Goal: Task Accomplishment & Management: Complete application form

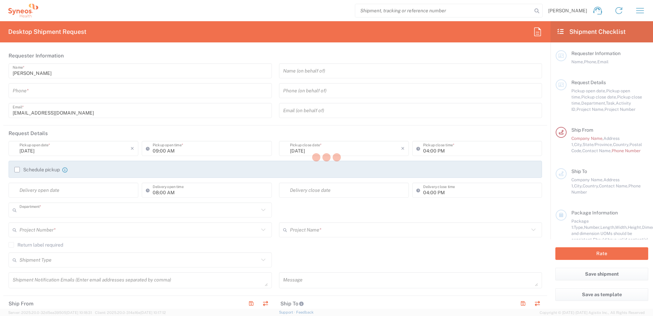
type input "3213"
type input "North Carolina"
type input "[GEOGRAPHIC_DATA]"
type input "Syneos Health, LLC-[GEOGRAPHIC_DATA] [GEOGRAPHIC_DATA] [GEOGRAPHIC_DATA]"
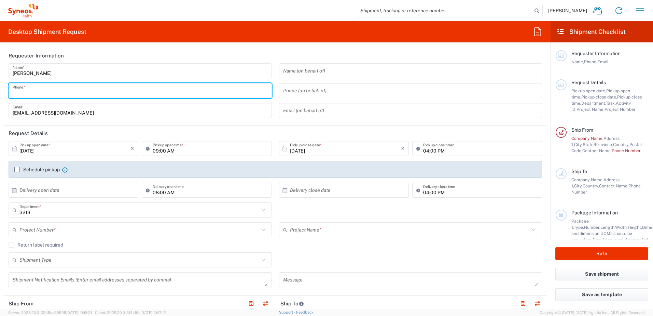
click at [100, 96] on input "tel" at bounding box center [140, 91] width 255 height 12
type input "9192702850"
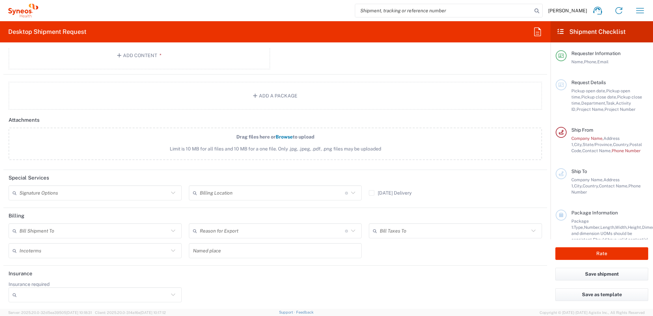
scroll to position [726, 0]
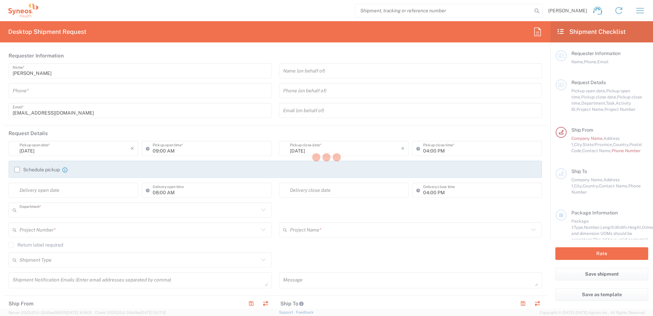
type input "3213"
type input "[US_STATE]"
type input "[GEOGRAPHIC_DATA]"
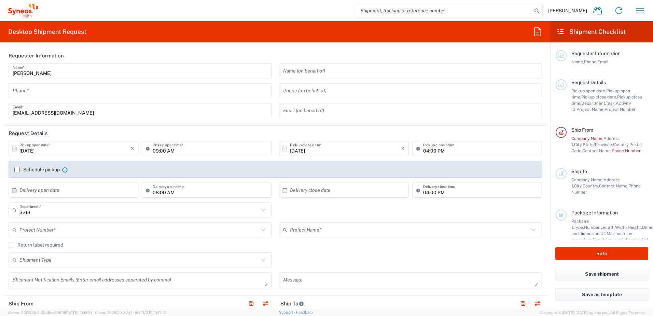
type input "Syneos Health, LLC-[GEOGRAPHIC_DATA] [GEOGRAPHIC_DATA] [GEOGRAPHIC_DATA]"
click at [19, 170] on label "Schedule pickup" at bounding box center [36, 169] width 45 height 5
click at [17, 169] on input "Schedule pickup" at bounding box center [17, 169] width 0 height 0
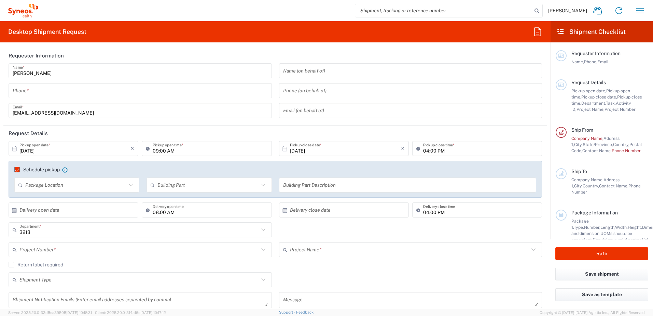
click at [105, 188] on input "text" at bounding box center [75, 185] width 101 height 12
drag, startPoint x: 149, startPoint y: 168, endPoint x: 14, endPoint y: 176, distance: 134.9
click at [148, 168] on agx-checkbox-control "Schedule pickup When scheduling a pickup please be sure to meet the following c…" at bounding box center [275, 169] width 522 height 6
click at [20, 170] on label "Schedule pickup" at bounding box center [36, 169] width 45 height 5
click at [14, 169] on input "Schedule pickup" at bounding box center [14, 169] width 0 height 0
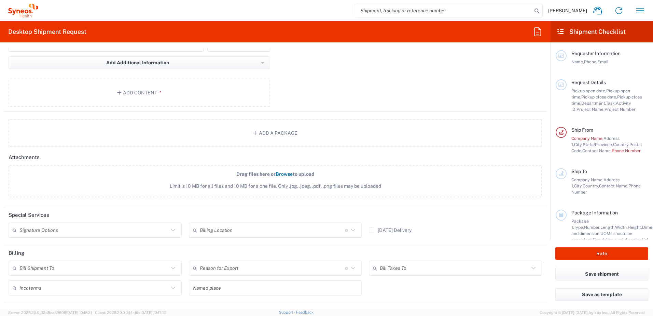
scroll to position [726, 0]
